Goal: Communication & Community: Ask a question

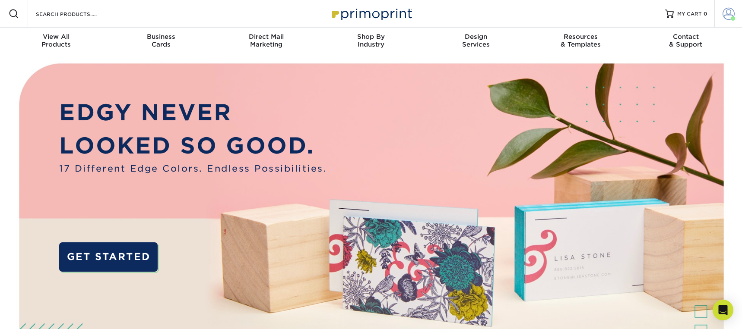
click at [728, 19] on span at bounding box center [728, 14] width 12 height 12
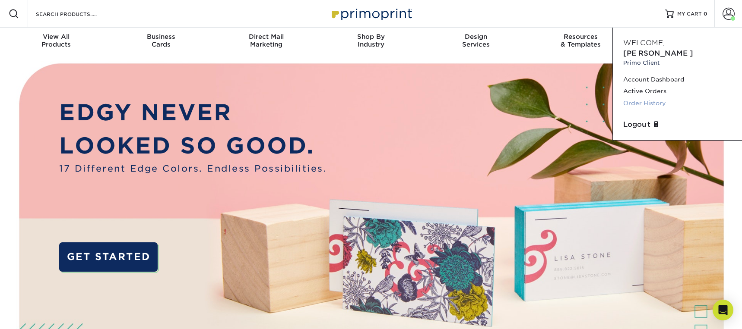
click at [655, 98] on link "Order History" at bounding box center [677, 104] width 108 height 12
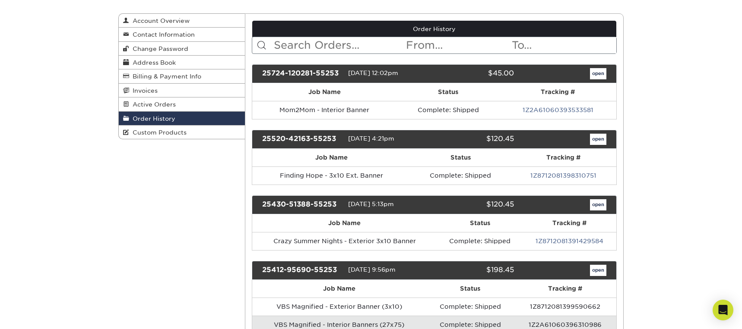
scroll to position [85, 0]
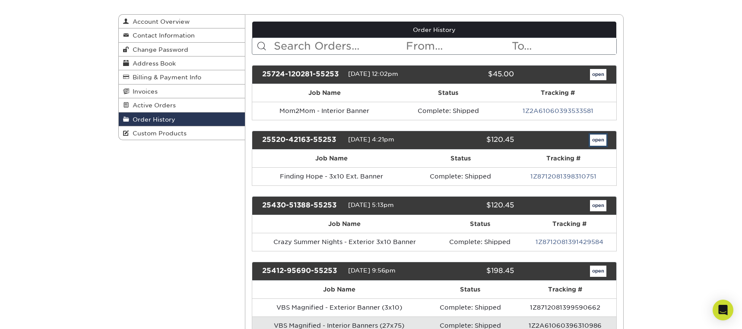
click at [596, 140] on link "open" at bounding box center [598, 140] width 16 height 11
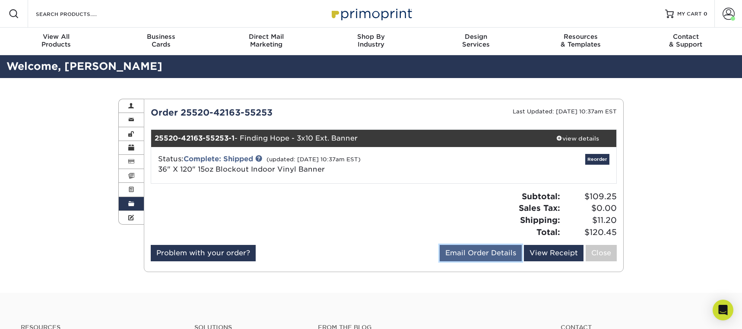
click at [476, 252] on link "Email Order Details" at bounding box center [480, 253] width 82 height 16
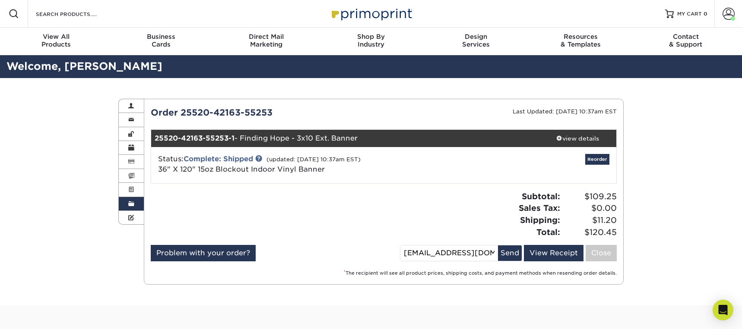
click at [474, 202] on div "Subtotal: $109.25 Sales Tax: $0.00 Shipping: $11.20 Total: $120.45" at bounding box center [503, 214] width 240 height 47
click at [572, 139] on div "view details" at bounding box center [577, 138] width 78 height 9
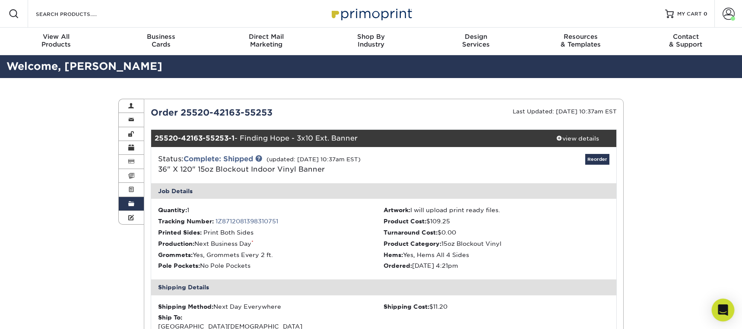
click at [722, 308] on icon "Open Intercom Messenger" at bounding box center [722, 310] width 10 height 11
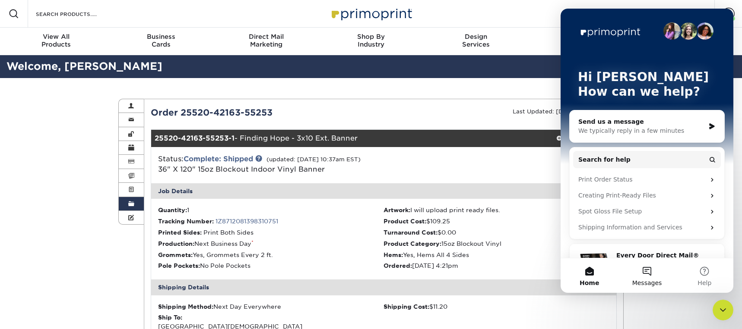
click at [646, 278] on button "Messages" at bounding box center [646, 276] width 57 height 35
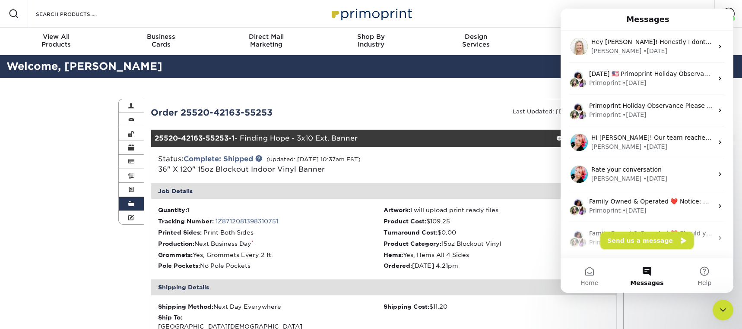
click at [646, 242] on button "Send us a message" at bounding box center [646, 240] width 93 height 17
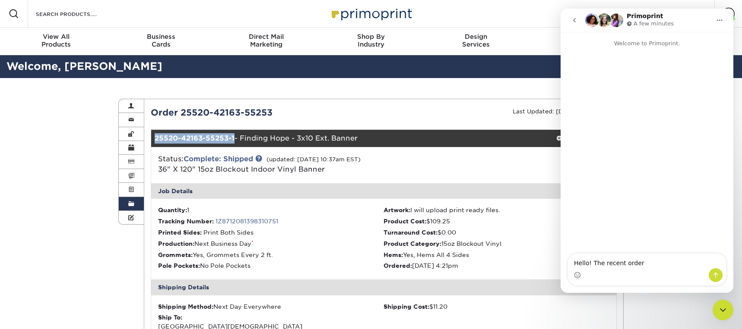
drag, startPoint x: 235, startPoint y: 139, endPoint x: 155, endPoint y: 138, distance: 80.3
click at [155, 138] on div "25520-42163-55253-1 - Finding Hope - 3x10 Ext. Banner" at bounding box center [345, 138] width 388 height 17
drag, startPoint x: 368, startPoint y: 139, endPoint x: 149, endPoint y: 139, distance: 218.4
copy div "25520-42163-55253-1 - Finding Hope - 3x10 Ext. Banner"
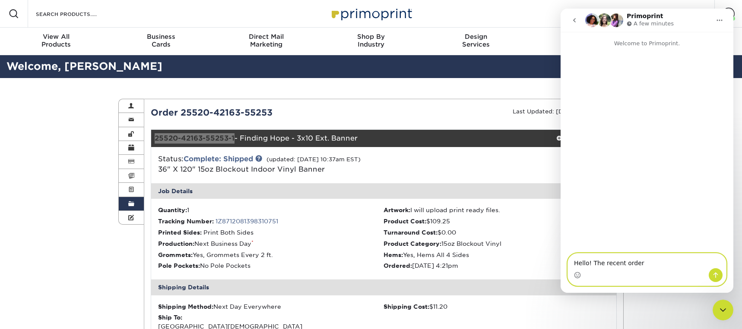
click at [676, 262] on textarea "Hello! The recent order" at bounding box center [647, 261] width 158 height 15
paste textarea "25520-42163-55253-1 - Finding Hope - 3x10 Ext. Banner"
drag, startPoint x: 641, startPoint y: 253, endPoint x: 651, endPoint y: 241, distance: 15.6
click at [641, 253] on textarea "Hello! The recent order 25520-42163-55253-1 - Finding Hope - 3x10 Ext. Banner" at bounding box center [647, 256] width 158 height 23
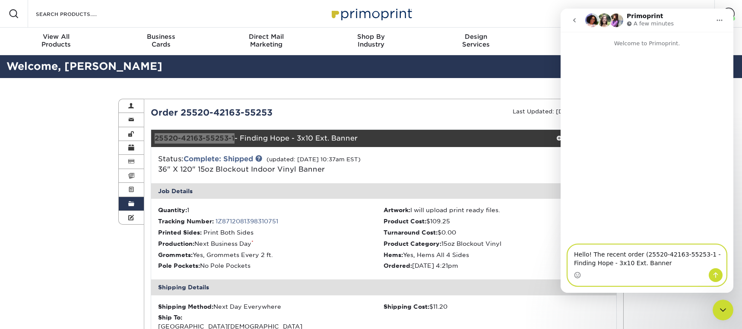
click at [673, 265] on textarea "Hello! The recent order (25520-42163-55253-1 - Finding Hope - 3x10 Ext. Banner" at bounding box center [647, 256] width 158 height 23
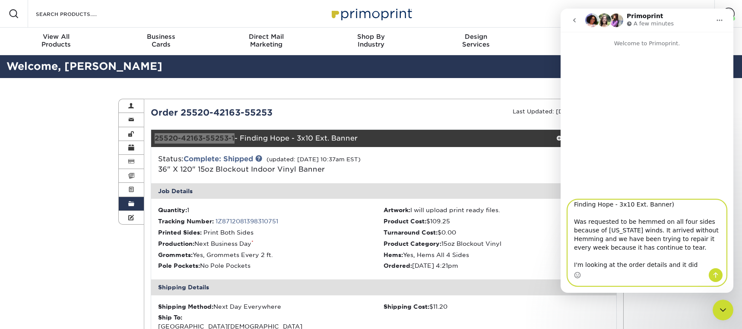
scroll to position [22, 0]
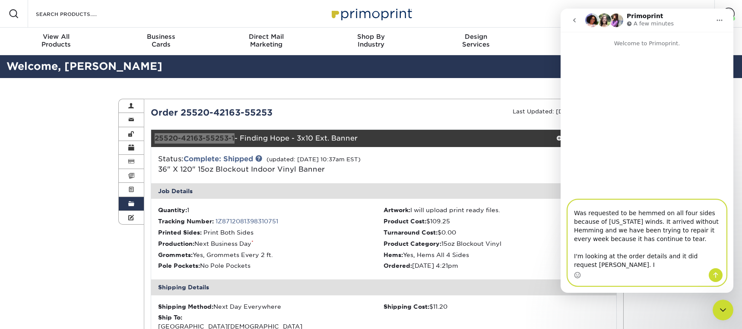
type textarea "Hello! The recent order (25520-42163-55253-1 - Finding Hope - 3x10 Ext. Banner)…"
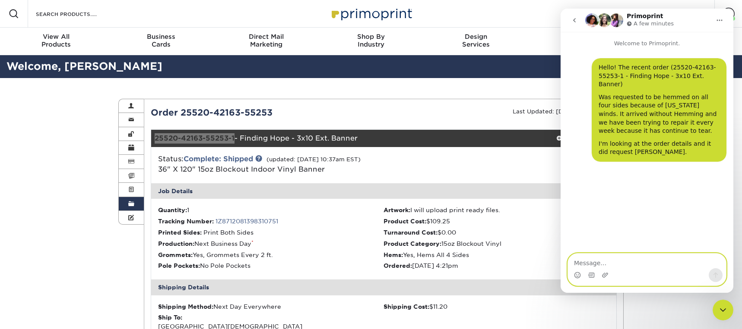
scroll to position [0, 0]
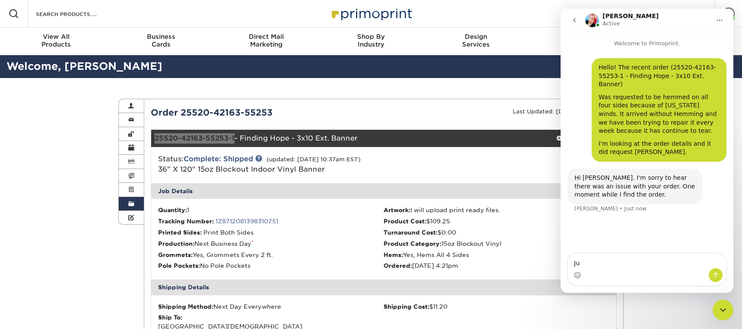
type textarea "J"
type textarea "Great. Thank you!"
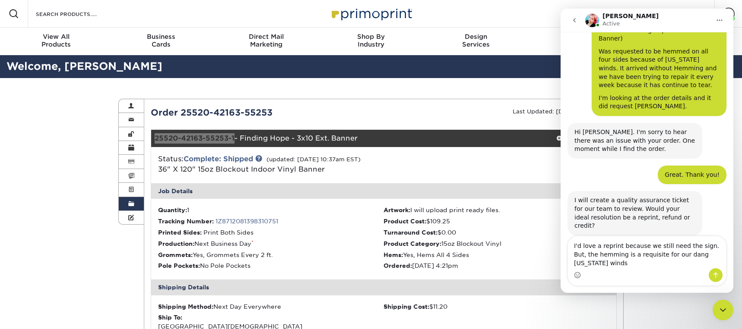
scroll to position [54, 0]
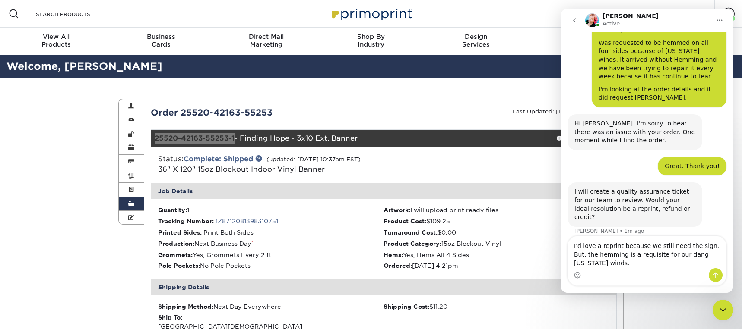
type textarea "I'd love a reprint because we still need the sign. But, the hemming is a requis…"
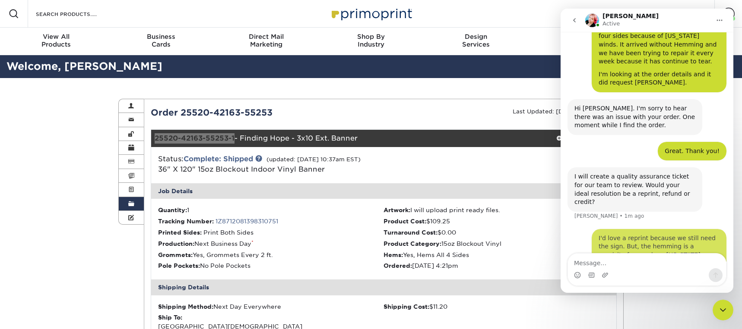
scroll to position [80, 0]
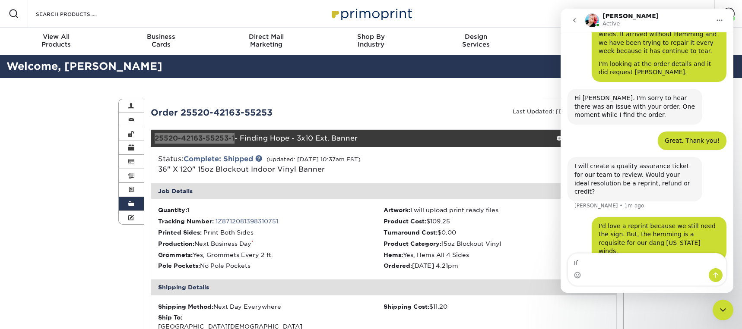
type textarea "I"
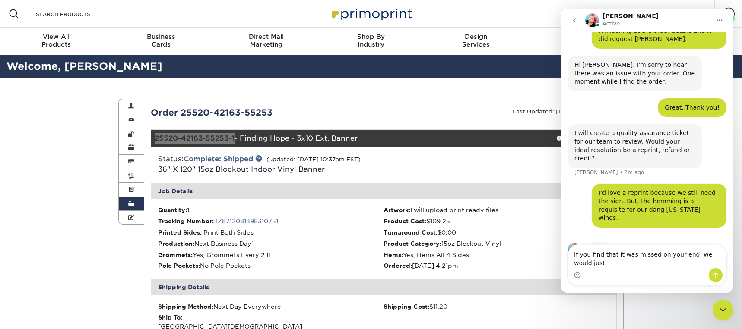
scroll to position [122, 0]
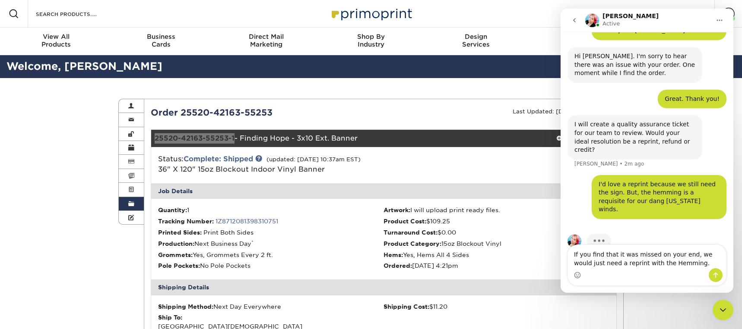
type textarea "If you find that it was missed on your end, we would just need a reprint with t…"
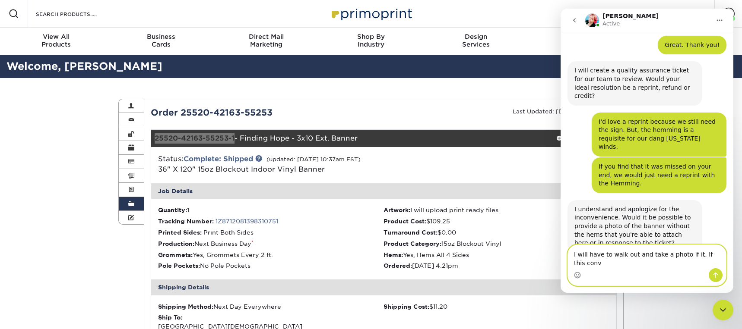
scroll to position [184, 0]
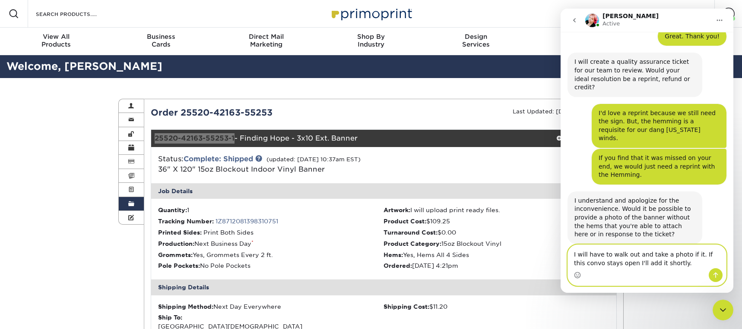
type textarea "I will have to walk out and take a photo if it. If this convo stays open I'll a…"
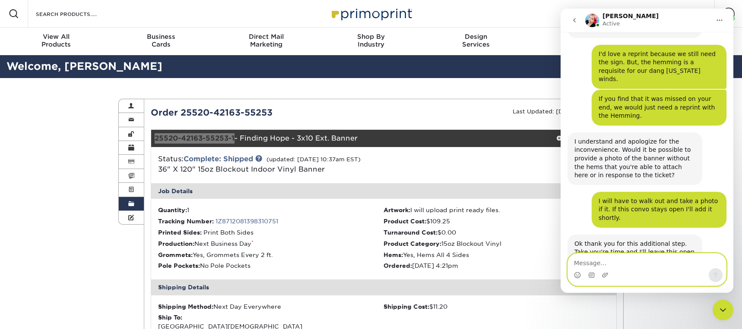
scroll to position [244, 0]
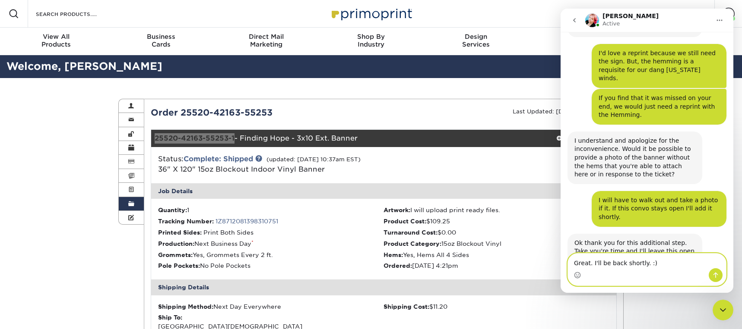
type textarea "Great. I'll be back shortly. :)"
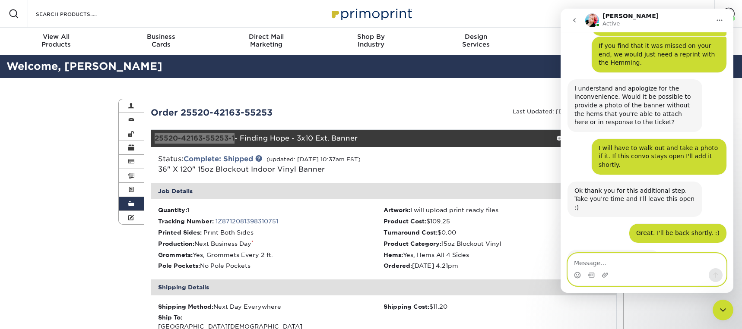
scroll to position [296, 0]
